Goal: Find contact information: Find contact information

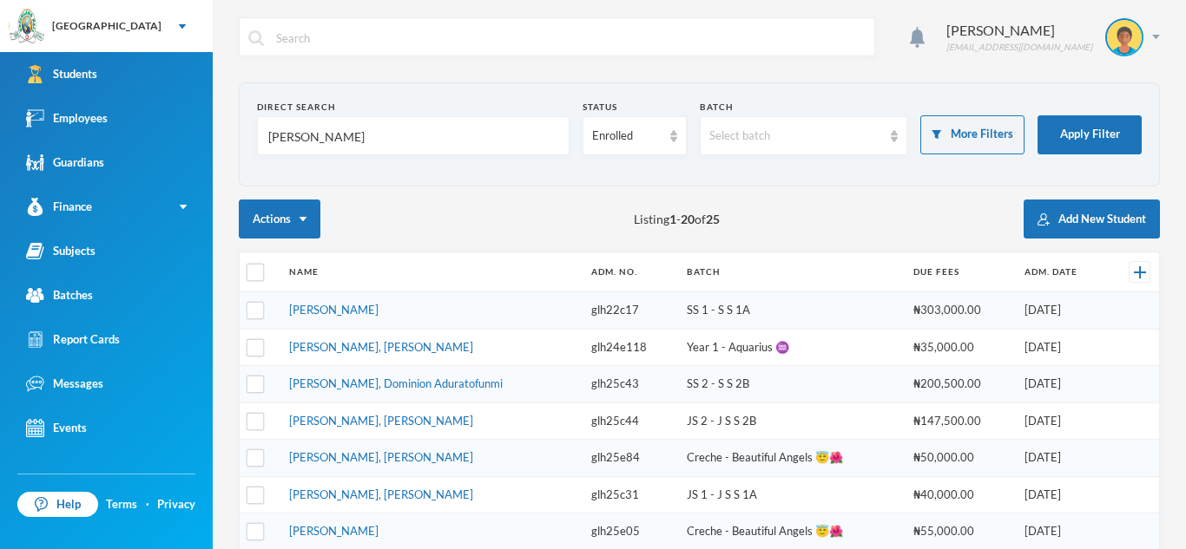
click at [365, 142] on input "[PERSON_NAME]" at bounding box center [412, 136] width 293 height 39
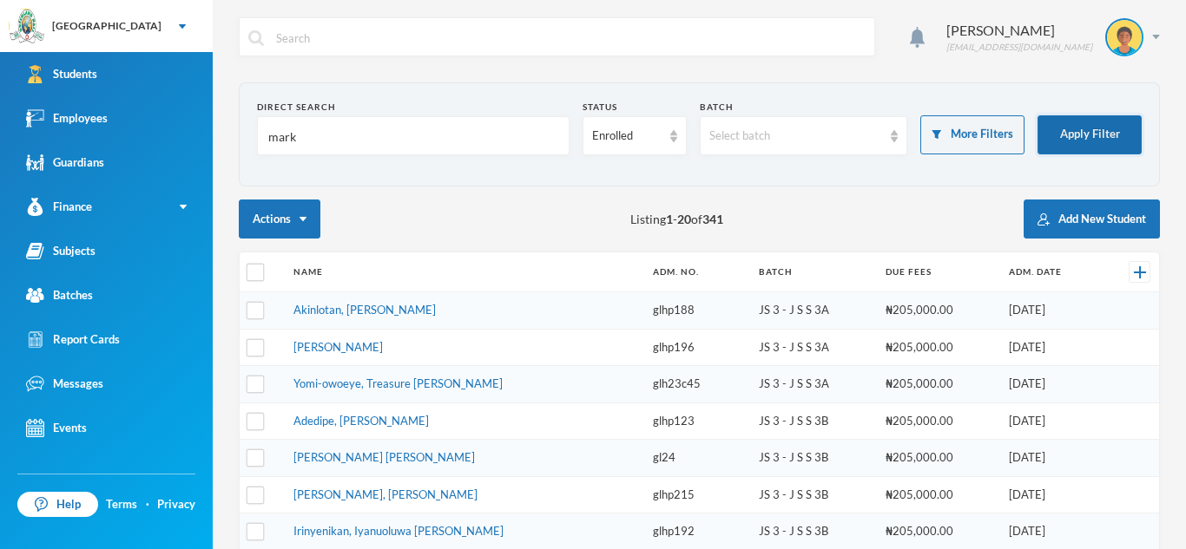
type input "mark"
click at [1097, 128] on button "Apply Filter" at bounding box center [1089, 134] width 104 height 39
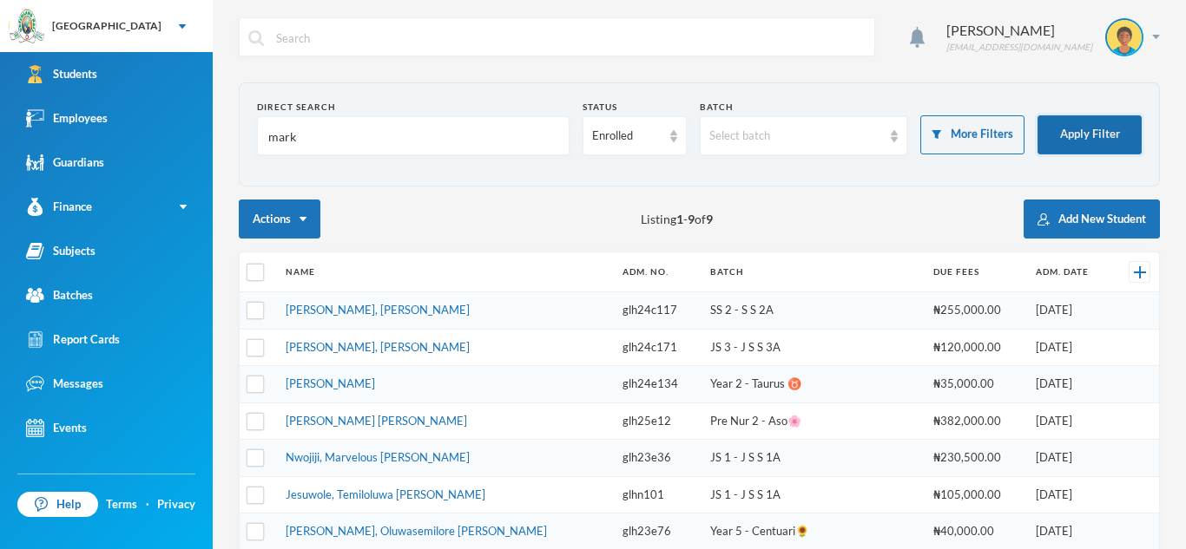
click at [1072, 142] on button "Apply Filter" at bounding box center [1089, 134] width 104 height 39
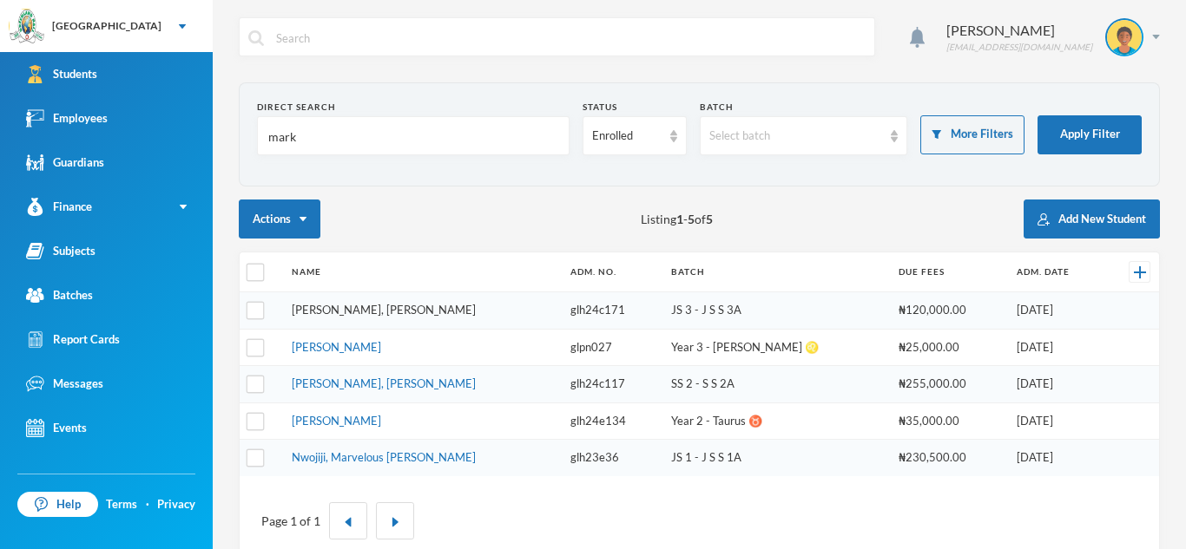
click at [360, 312] on link "[PERSON_NAME], [PERSON_NAME]" at bounding box center [384, 310] width 184 height 14
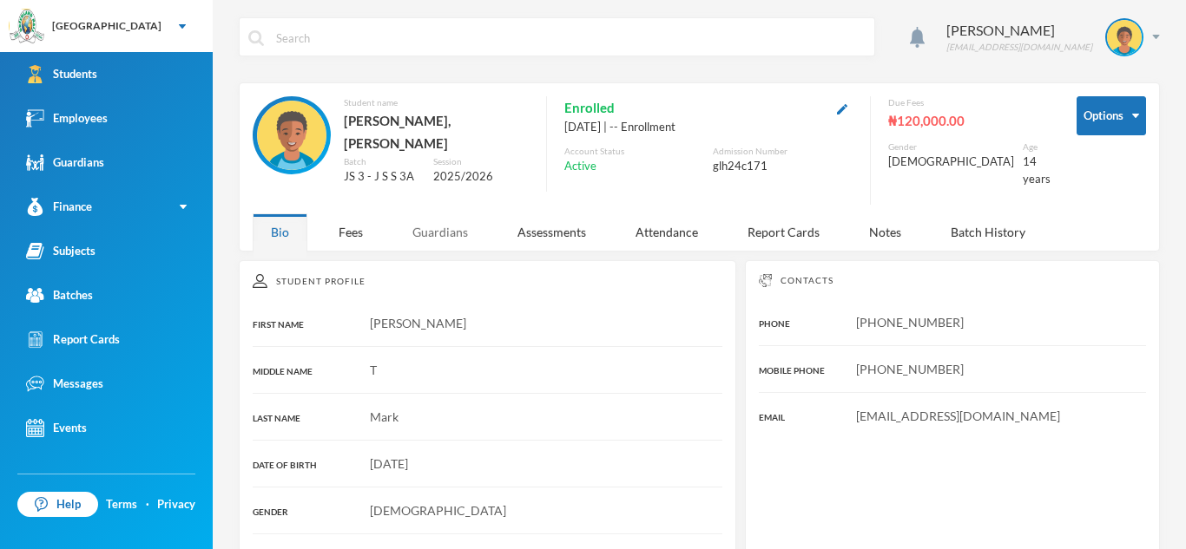
click at [431, 214] on div "Guardians" at bounding box center [440, 232] width 92 height 37
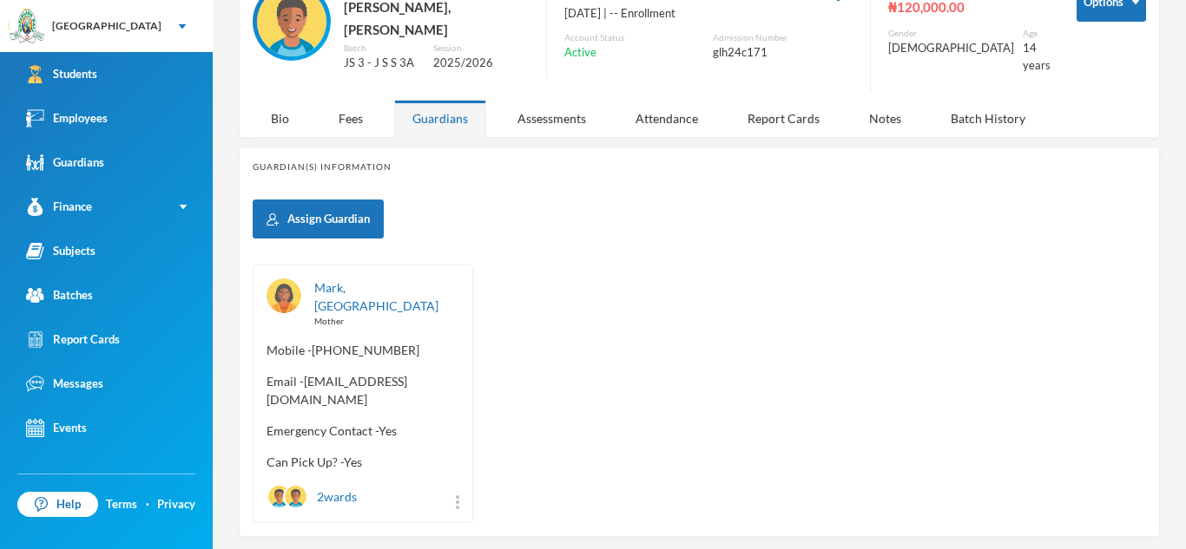
scroll to position [115, 0]
click at [304, 371] on span "Email - [EMAIL_ADDRESS][DOMAIN_NAME]" at bounding box center [362, 389] width 193 height 36
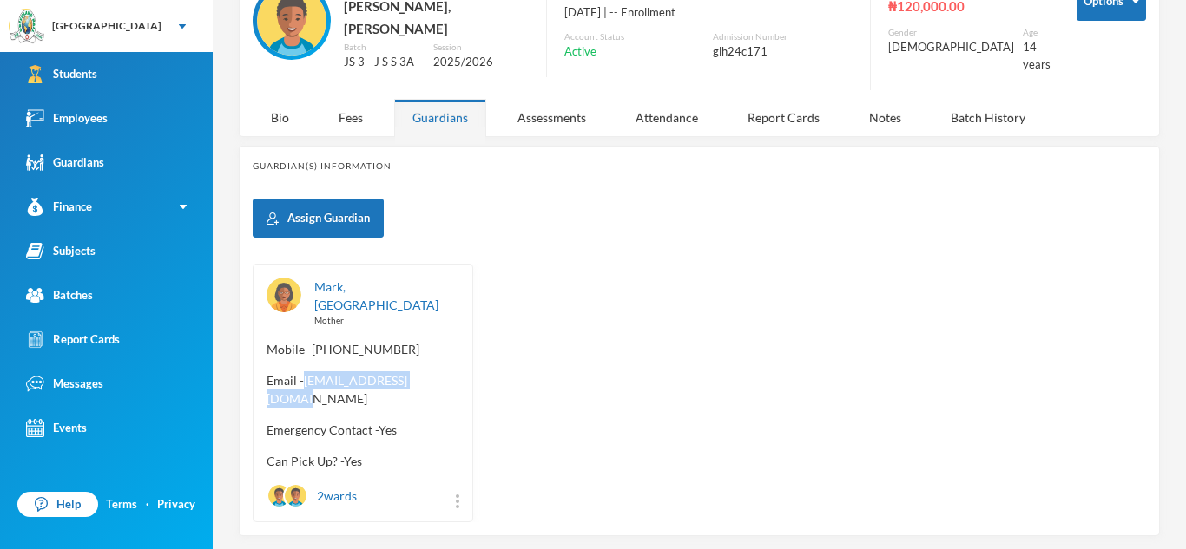
drag, startPoint x: 304, startPoint y: 352, endPoint x: 426, endPoint y: 365, distance: 123.2
click at [426, 365] on div "[PERSON_NAME], [PERSON_NAME] Mother Mobile - [PHONE_NUMBER] Email - [EMAIL_ADDR…" at bounding box center [363, 393] width 220 height 259
copy span "[EMAIL_ADDRESS][DOMAIN_NAME]"
